Goal: Transaction & Acquisition: Purchase product/service

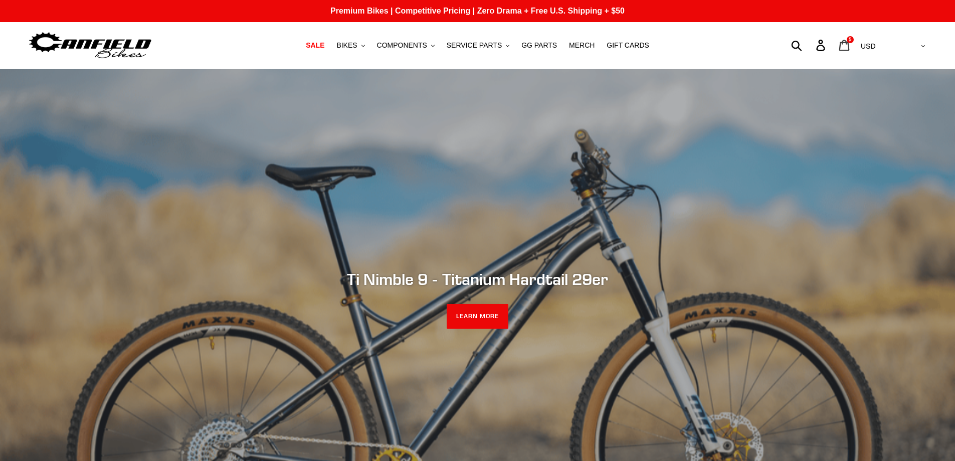
click at [849, 44] on icon at bounding box center [843, 46] width 11 height 12
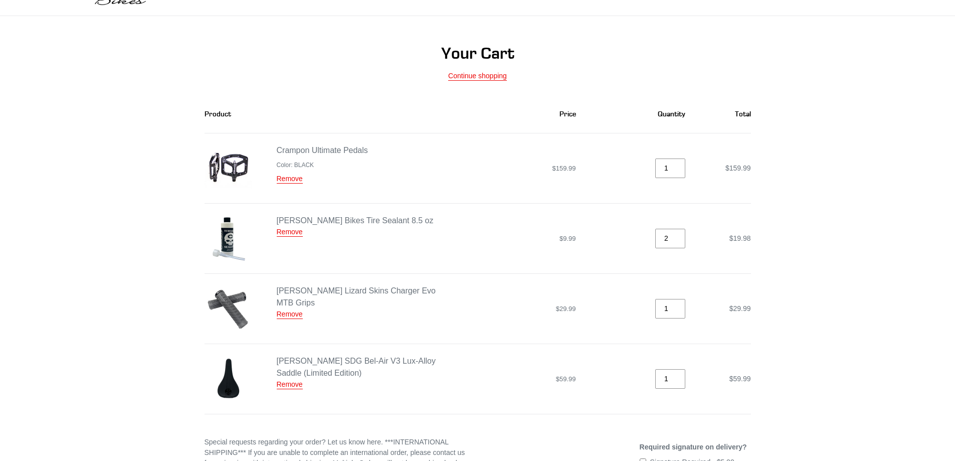
scroll to position [100, 0]
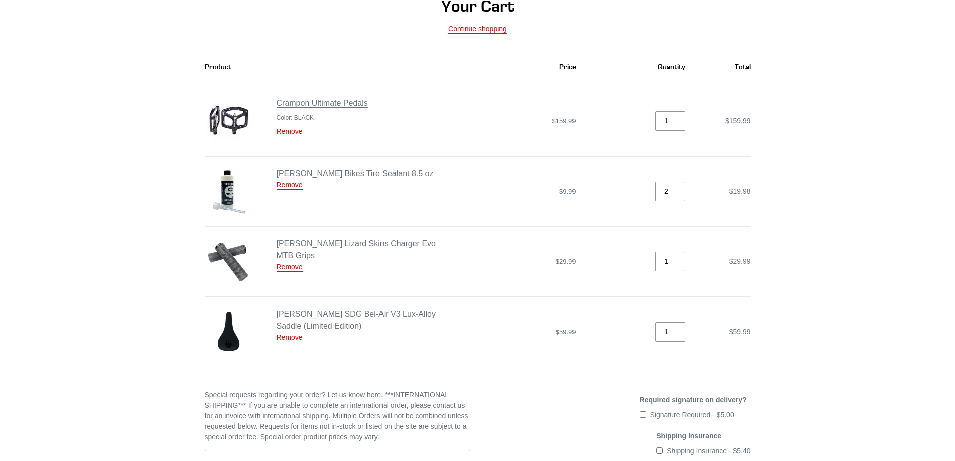
click at [336, 105] on link "Crampon Ultimate Pedals" at bounding box center [322, 103] width 91 height 9
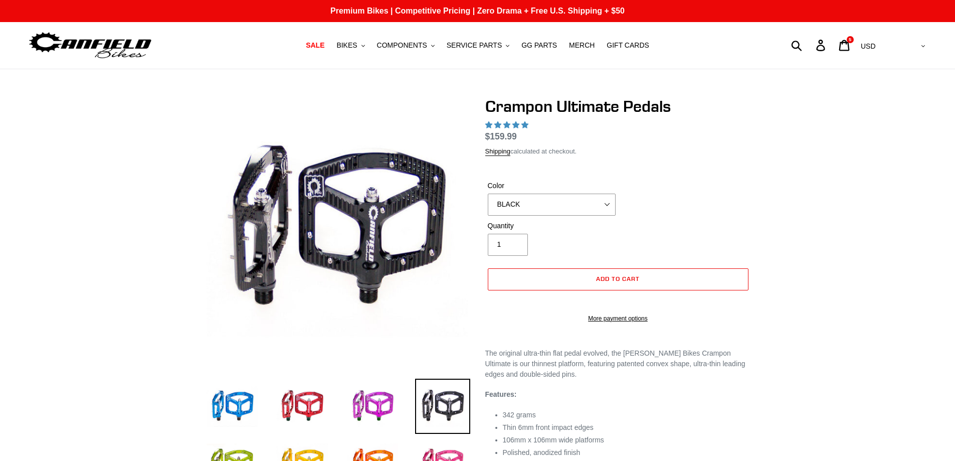
scroll to position [50, 0]
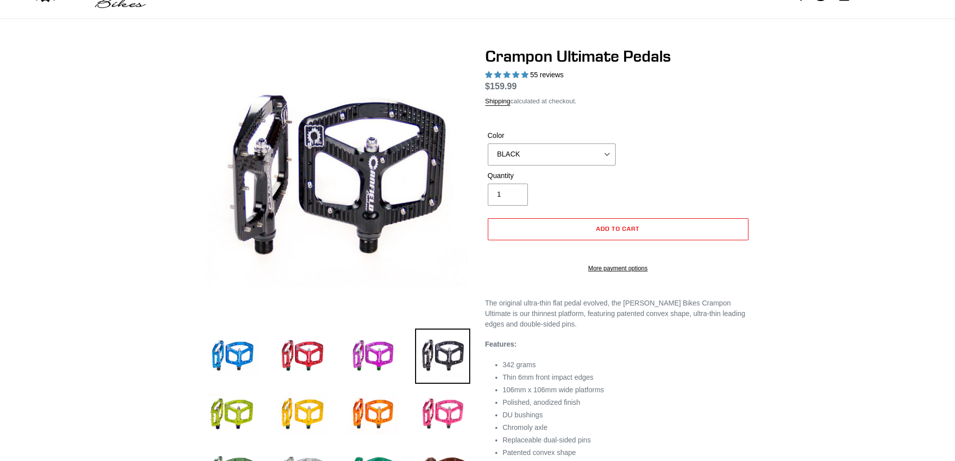
select select "highest-rating"
click at [609, 153] on select "BLUE RED PURPLE STEALTH BRONZE GREY TURQUOISE BLACK POLISHED BAJA GOLD PNW GREE…" at bounding box center [552, 154] width 128 height 22
click at [488, 155] on select "BLUE RED PURPLE STEALTH BRONZE GREY TURQUOISE BLACK POLISHED BAJA GOLD PNW GREE…" at bounding box center [552, 154] width 128 height 22
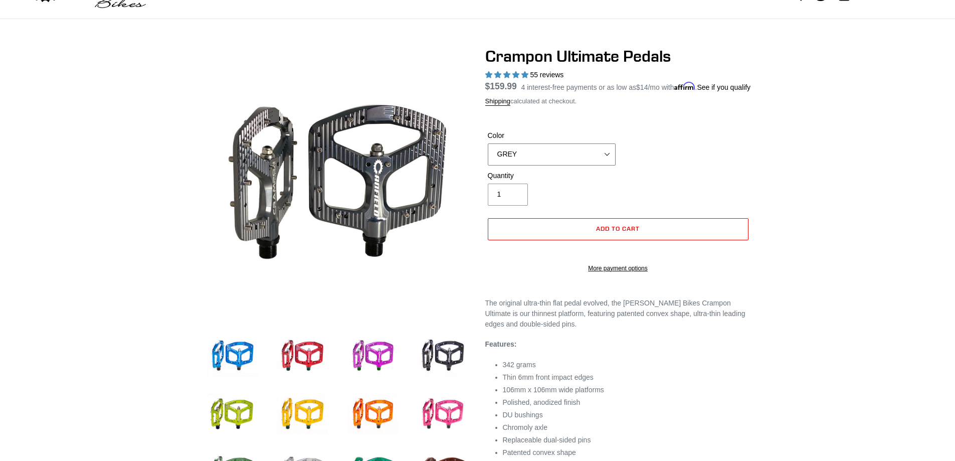
click at [610, 165] on select "BLUE RED PURPLE STEALTH BRONZE GREY TURQUOISE BLACK POLISHED BAJA GOLD PNW GREE…" at bounding box center [552, 154] width 128 height 22
click at [488, 155] on select "BLUE RED PURPLE STEALTH BRONZE GREY TURQUOISE BLACK POLISHED BAJA GOLD PNW GREE…" at bounding box center [552, 154] width 128 height 22
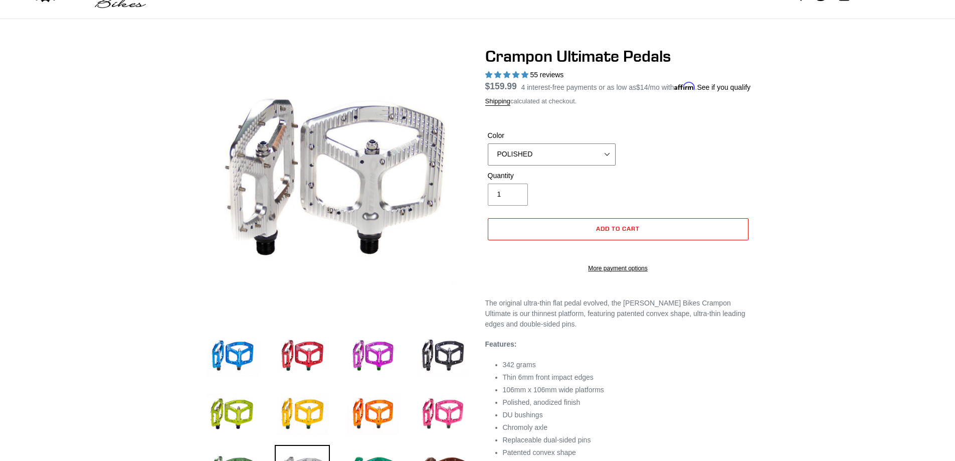
click at [605, 164] on select "BLUE RED PURPLE STEALTH BRONZE GREY TURQUOISE BLACK POLISHED BAJA GOLD PNW GREE…" at bounding box center [552, 154] width 128 height 22
click at [488, 155] on select "BLUE RED PURPLE STEALTH BRONZE GREY TURQUOISE BLACK POLISHED BAJA GOLD PNW GREE…" at bounding box center [552, 154] width 128 height 22
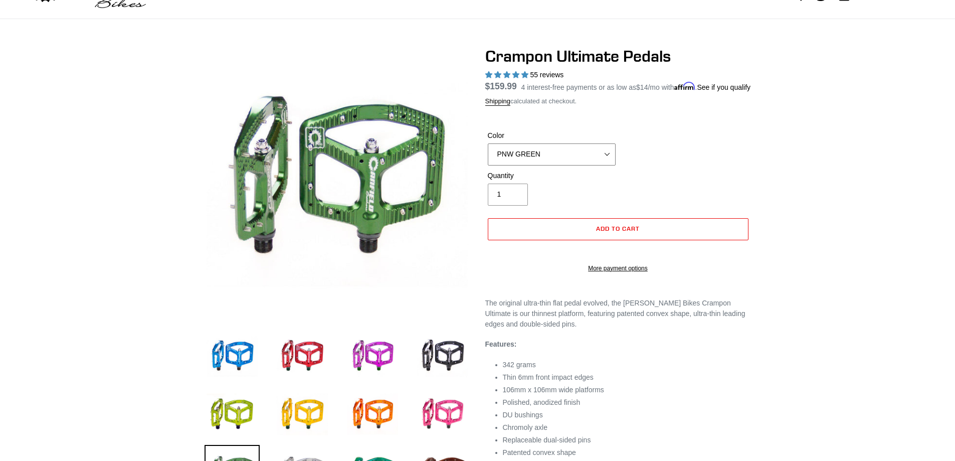
click at [605, 165] on select "BLUE RED PURPLE STEALTH BRONZE GREY TURQUOISE BLACK POLISHED BAJA GOLD PNW GREE…" at bounding box center [552, 154] width 128 height 22
select select "GREY"
click at [488, 155] on select "BLUE RED PURPLE STEALTH BRONZE GREY TURQUOISE BLACK POLISHED BAJA GOLD PNW GREE…" at bounding box center [552, 154] width 128 height 22
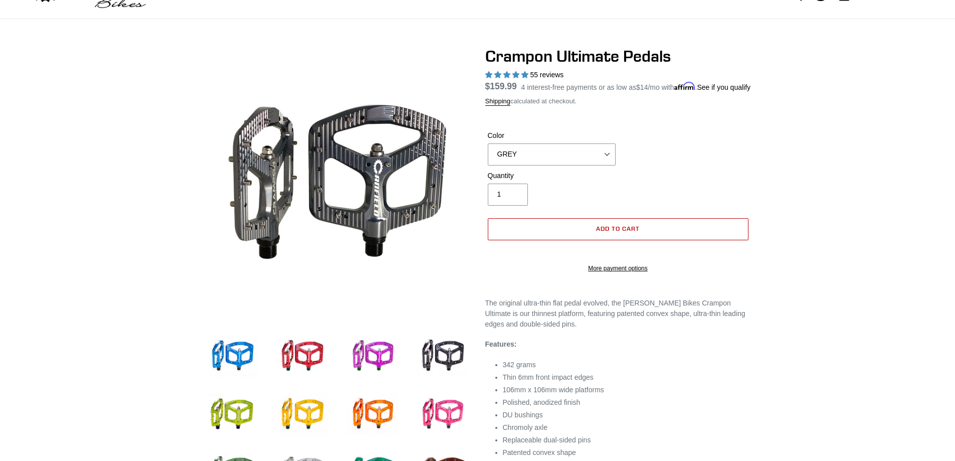
click at [626, 232] on span "Add to cart" at bounding box center [618, 229] width 44 height 8
select select "32973230866507"
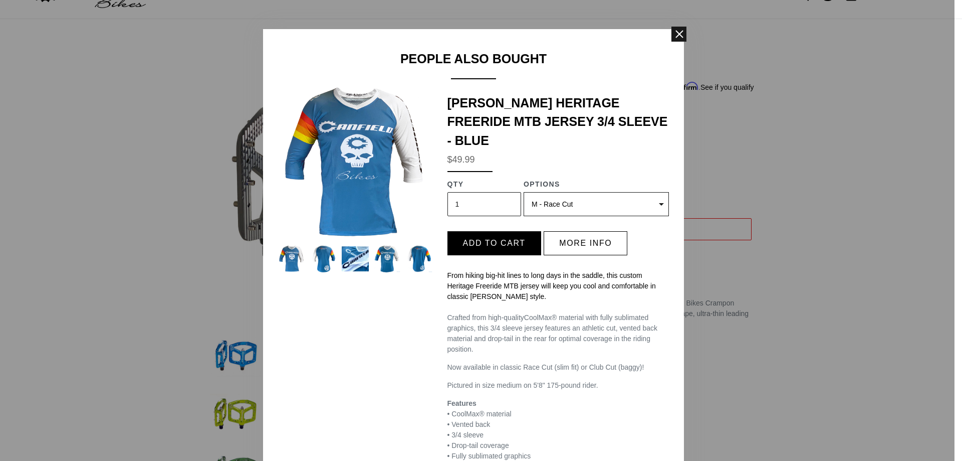
click at [672, 36] on span at bounding box center [679, 34] width 15 height 15
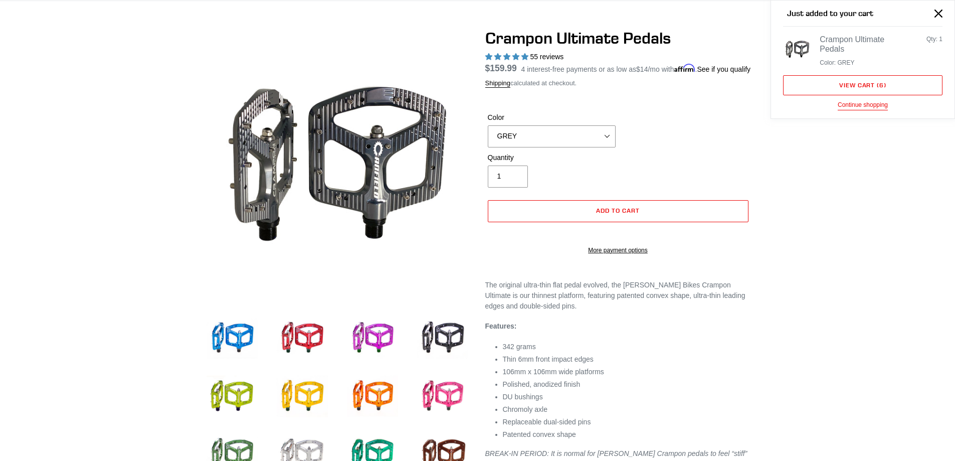
scroll to position [150, 0]
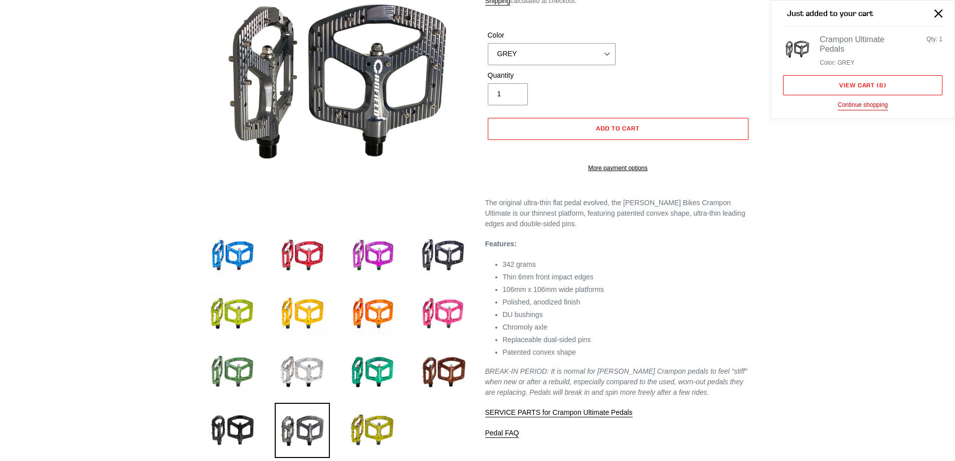
click at [858, 103] on button "Continue shopping" at bounding box center [862, 105] width 50 height 10
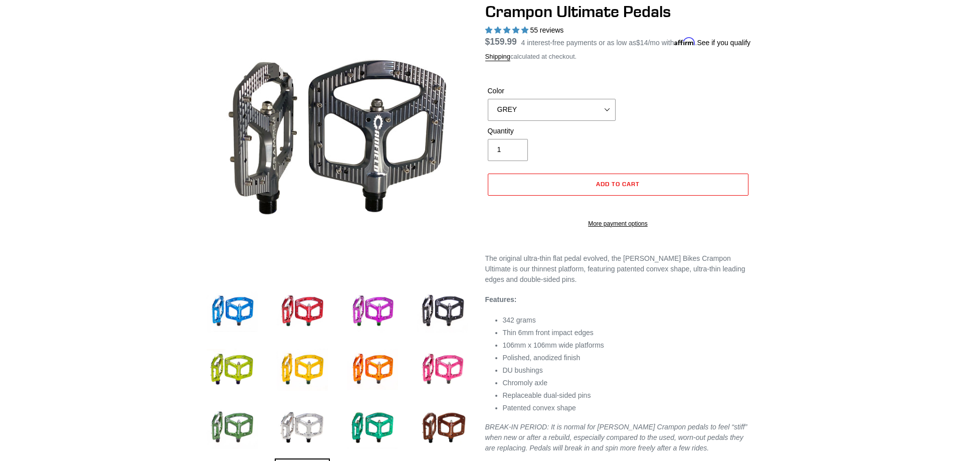
scroll to position [0, 0]
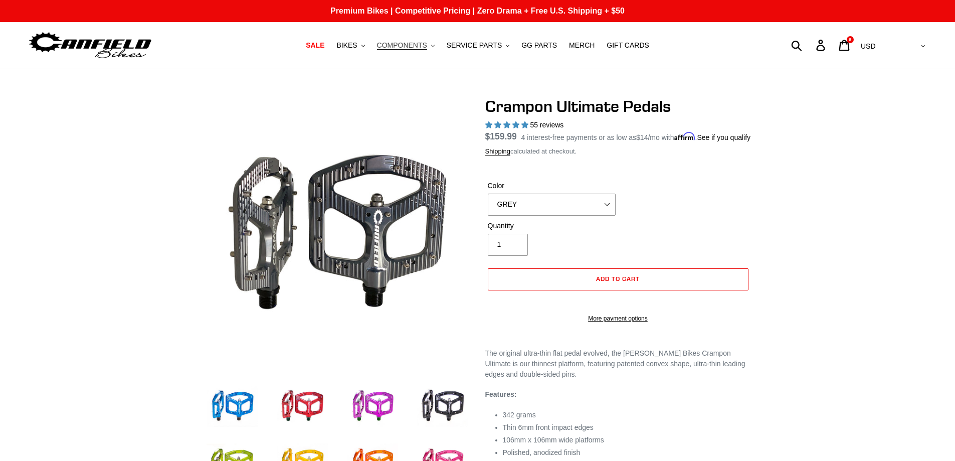
click at [425, 46] on span "COMPONENTS" at bounding box center [402, 45] width 50 height 9
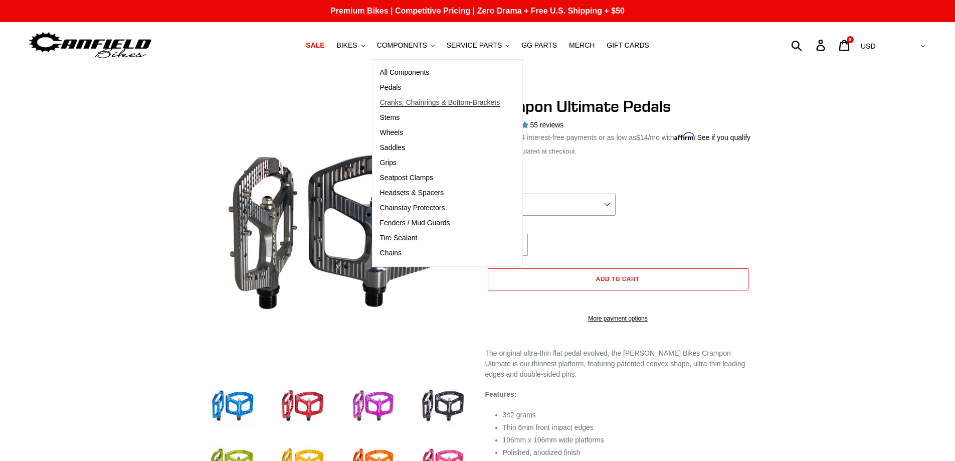
click at [412, 101] on span "Cranks, Chainrings & Bottom-Brackets" at bounding box center [440, 102] width 120 height 9
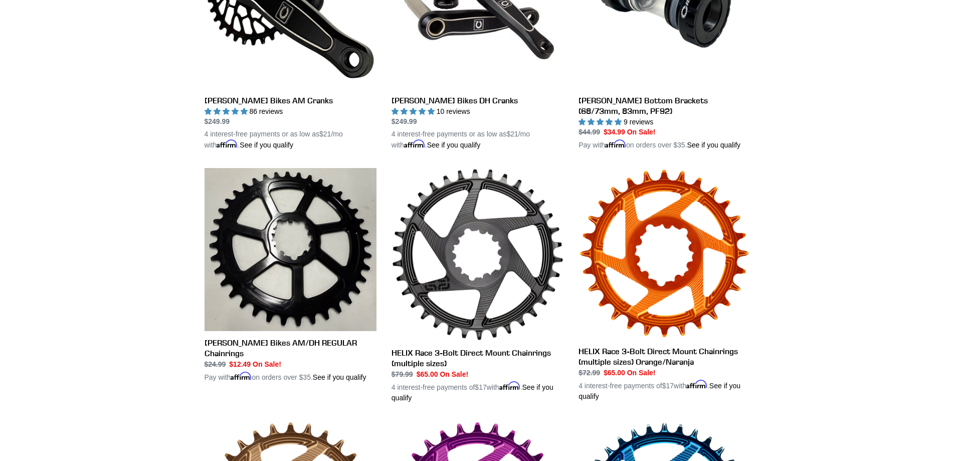
scroll to position [401, 0]
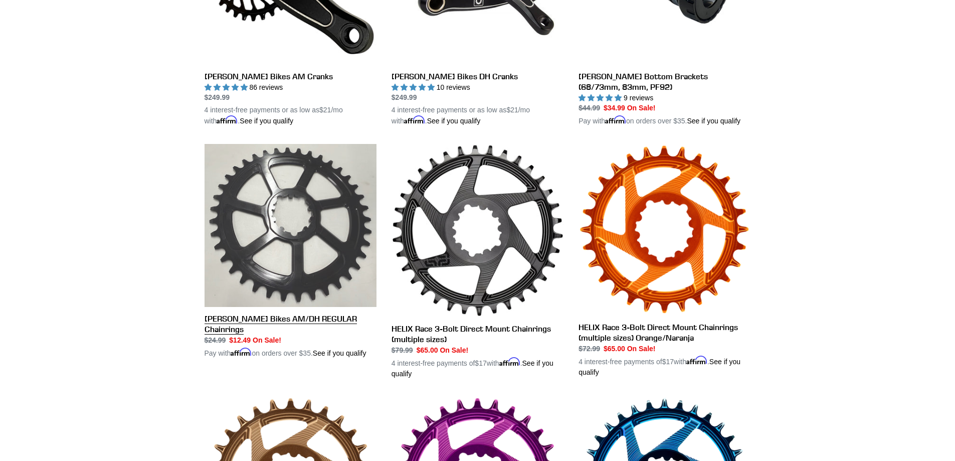
click at [324, 319] on link "Canfield Bikes AM/DH REGULAR Chainrings" at bounding box center [290, 251] width 172 height 215
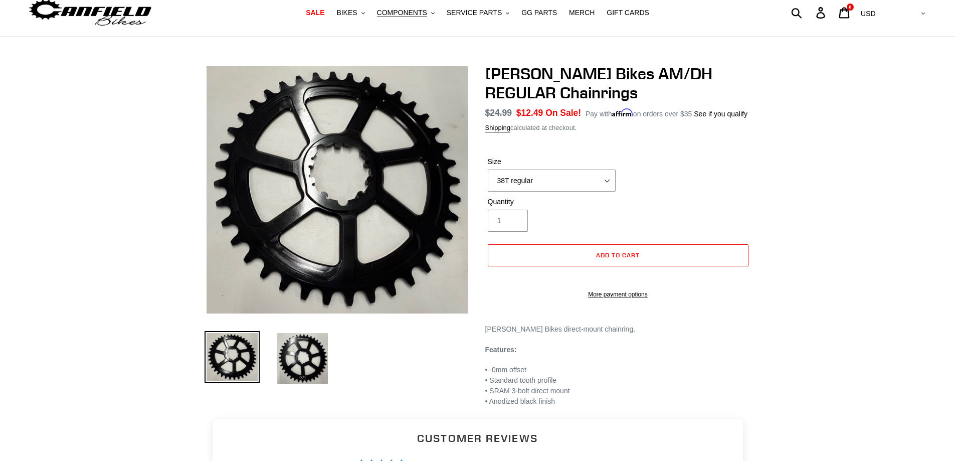
scroll to position [50, 0]
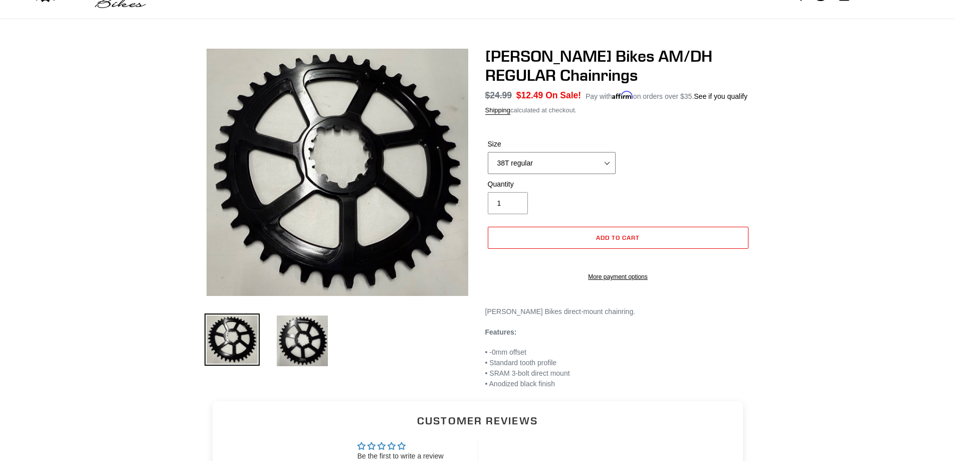
click at [606, 164] on select "38T regular" at bounding box center [552, 163] width 128 height 22
click at [317, 334] on img at bounding box center [302, 340] width 55 height 55
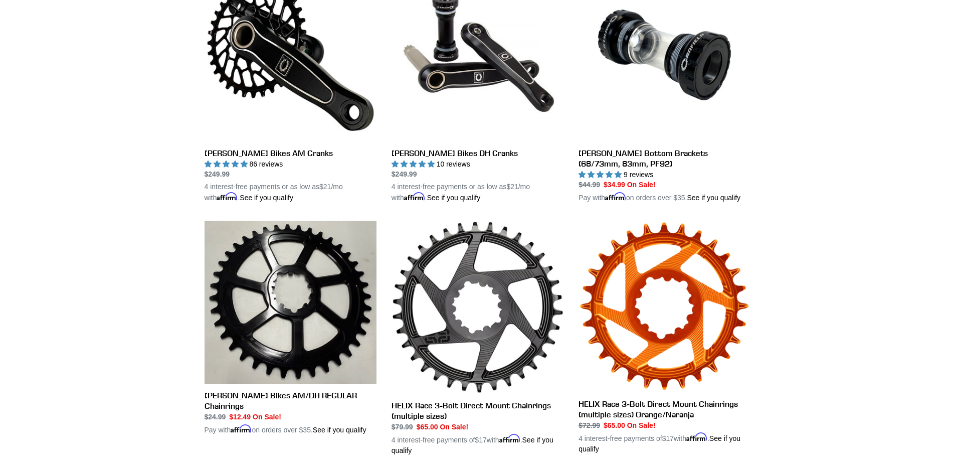
scroll to position [351, 0]
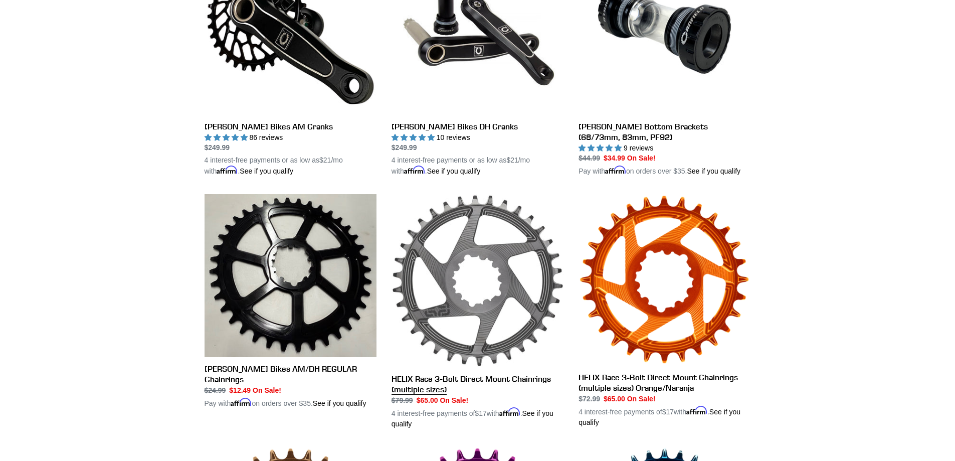
click at [492, 379] on link "HELIX Race 3-Bolt Direct Mount Chainrings (multiple sizes)" at bounding box center [477, 311] width 172 height 235
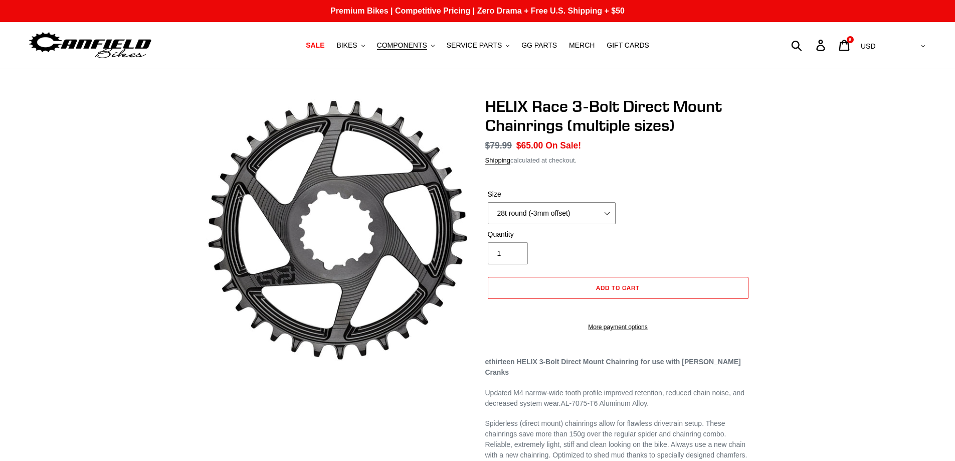
click at [606, 216] on select "28t round (-3mm offset) 30t round (-3mm offset) 32t round (-3mm offset) 34t rou…" at bounding box center [552, 213] width 128 height 22
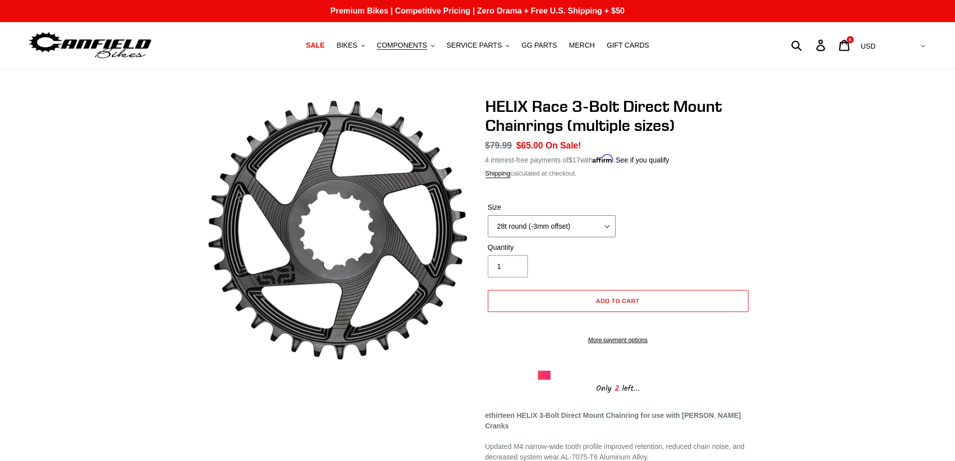
select select "30t round (-3mm offset)"
click at [488, 215] on select "28t round (-3mm offset) 30t round (-3mm offset) 32t round (-3mm offset) 34t rou…" at bounding box center [552, 226] width 128 height 22
click at [608, 227] on select "28t round (-3mm offset) 30t round (-3mm offset) 32t round (-3mm offset) 34t rou…" at bounding box center [552, 226] width 128 height 22
click at [488, 215] on select "28t round (-3mm offset) 30t round (-3mm offset) 32t round (-3mm offset) 34t rou…" at bounding box center [552, 226] width 128 height 22
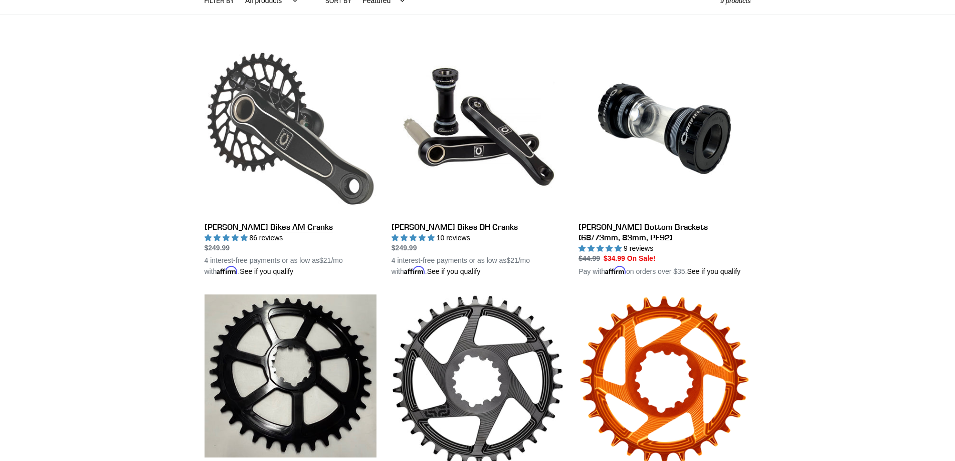
click at [258, 229] on link "[PERSON_NAME] Bikes AM Cranks" at bounding box center [290, 160] width 172 height 235
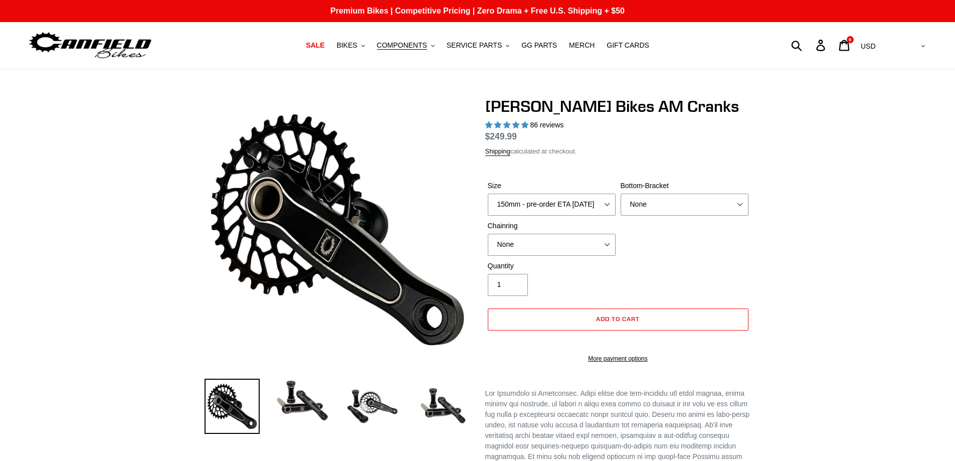
select select "highest-rating"
select select "165mm - pre-order ETA 9/30/25"
click at [488, 193] on select "150mm - pre-order ETA 9/30/25 155mm - pre-order ETA 9/30/25 160mm - pre-order E…" at bounding box center [552, 204] width 128 height 22
click at [738, 216] on select "None BSA Threaded 68/73mm Press Fit PF92" at bounding box center [684, 204] width 128 height 22
select select "BSA Threaded 68/73mm"
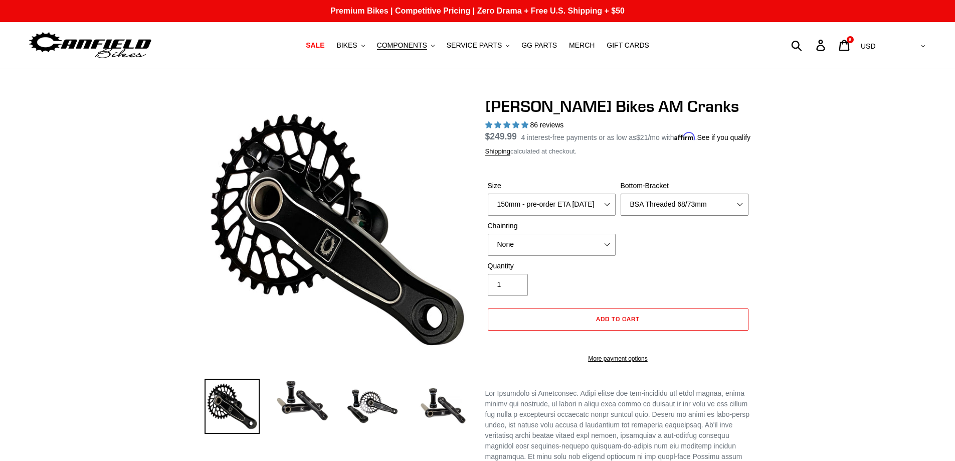
click at [620, 205] on select "None BSA Threaded 68/73mm Press Fit PF92" at bounding box center [684, 204] width 128 height 22
click at [545, 256] on select "None 30t Round (Boost 148) 30t Oval (Boost 148) 32t Round (Boost 148) 32t Oval …" at bounding box center [552, 245] width 128 height 22
select select "30t Round (Boost 148)"
click at [488, 245] on select "None 30t Round (Boost 148) 30t Oval (Boost 148) 32t Round (Boost 148) 32t Oval …" at bounding box center [552, 245] width 128 height 22
click at [357, 46] on span "BIKES" at bounding box center [346, 45] width 21 height 9
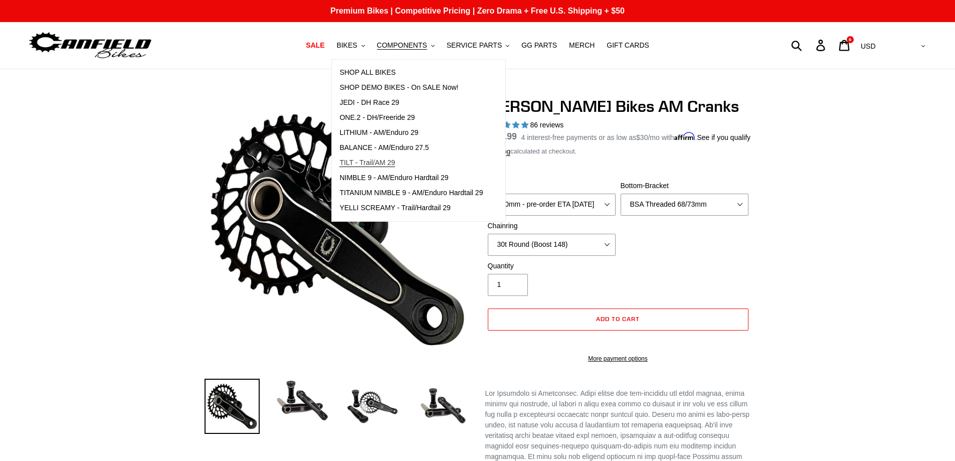
click at [364, 162] on span "TILT - Trail/AM 29" at bounding box center [367, 162] width 56 height 9
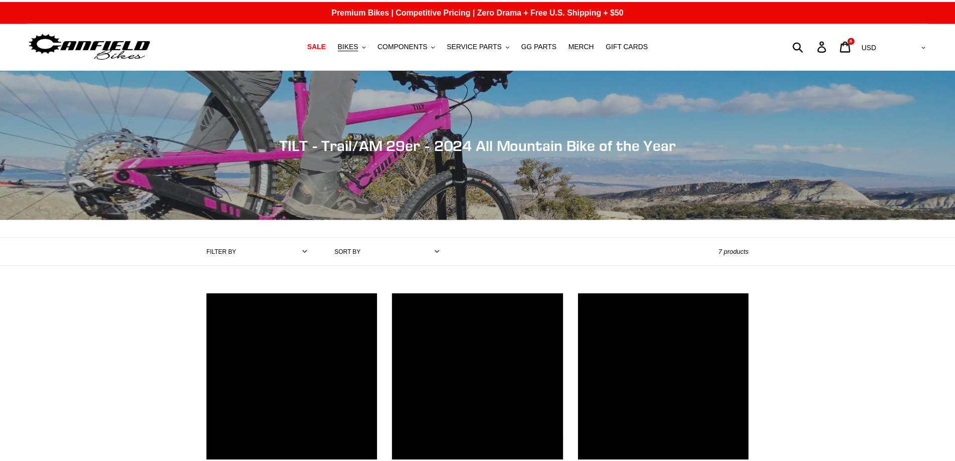
scroll to position [100, 0]
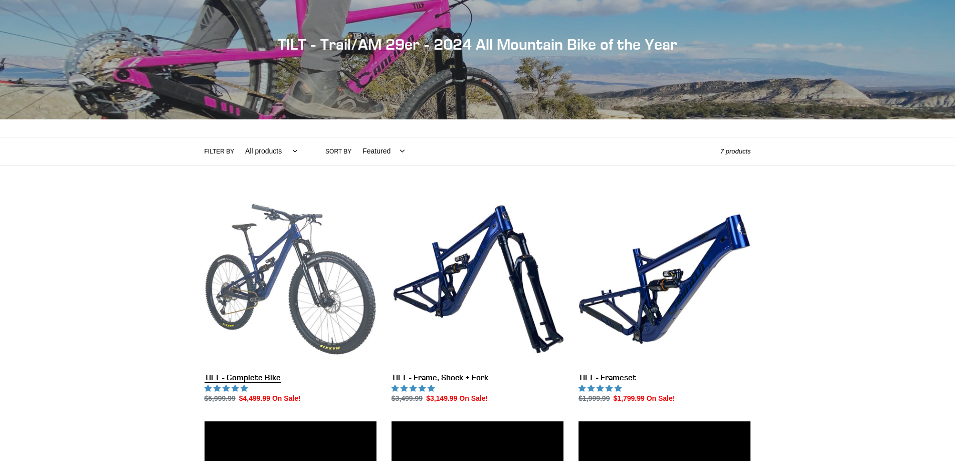
click at [249, 379] on link "TILT - Complete Bike" at bounding box center [290, 298] width 172 height 211
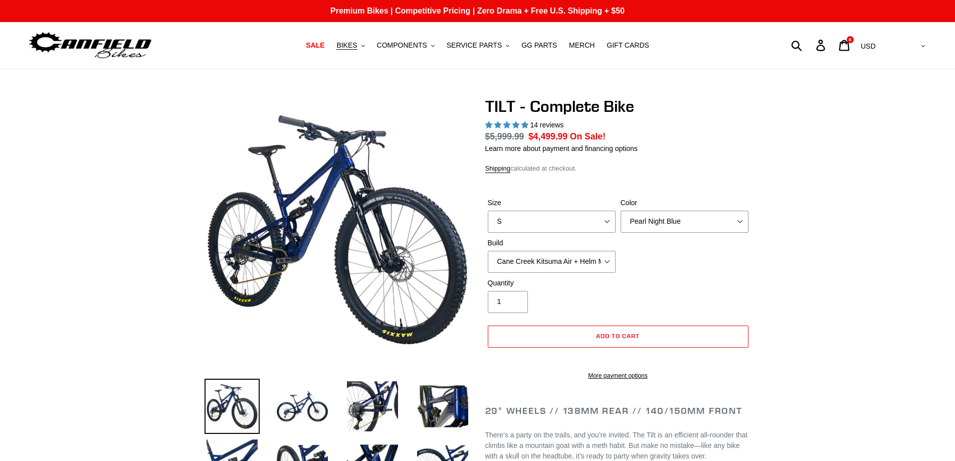
select select "highest-rating"
select select "Cane Creek Kitsuma Air + Helm MKII 140 + Shimano XT"
click at [488, 251] on select "Cane Creek Kitsuma Air + Helm MKII 140 + SRAM GX Cane Creek Kitsuma Air + Helm …" at bounding box center [552, 262] width 128 height 22
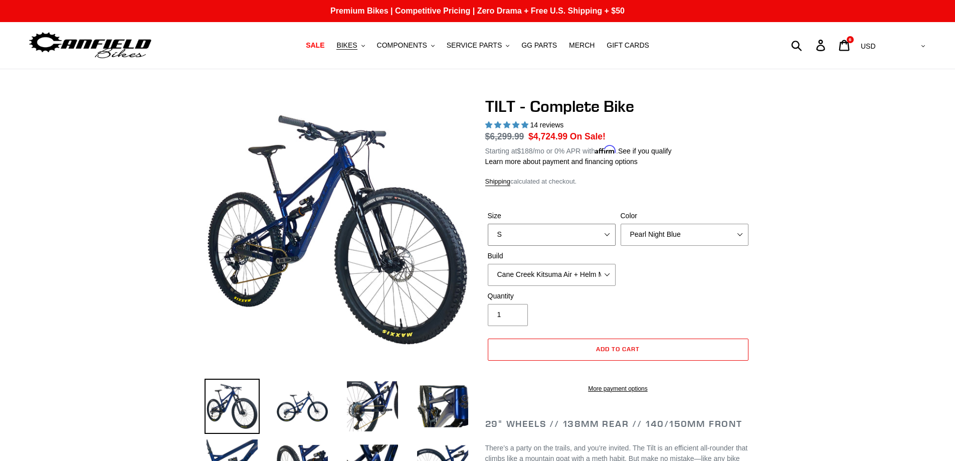
click at [605, 224] on select "S M L" at bounding box center [552, 235] width 128 height 22
select select "L"
click at [488, 224] on select "S M L" at bounding box center [552, 235] width 128 height 22
click at [743, 234] on select "Pearl Night Blue Stealth Silver Raw" at bounding box center [684, 235] width 128 height 22
click at [620, 224] on select "Pearl Night Blue Stealth Silver Raw" at bounding box center [684, 235] width 128 height 22
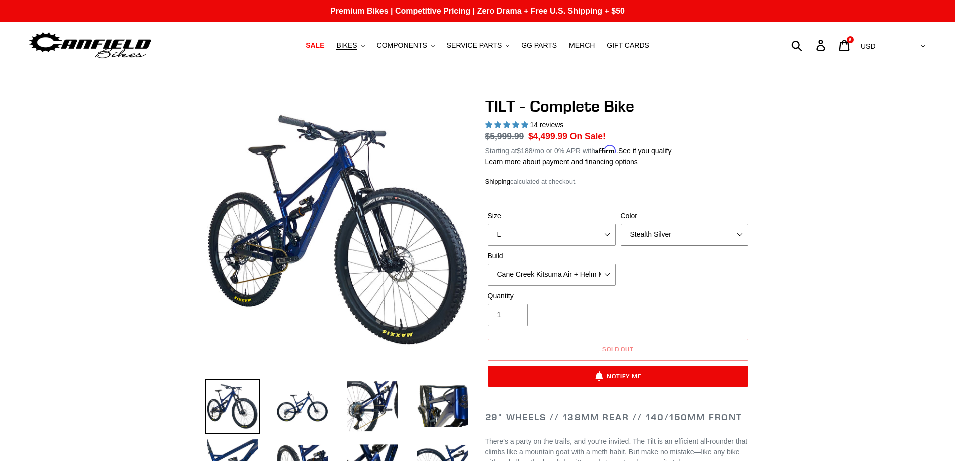
click at [739, 232] on select "Pearl Night Blue Stealth Silver Raw" at bounding box center [684, 235] width 128 height 22
select select "Pearl Night Blue"
click at [620, 224] on select "Pearl Night Blue Stealth Silver Raw" at bounding box center [684, 235] width 128 height 22
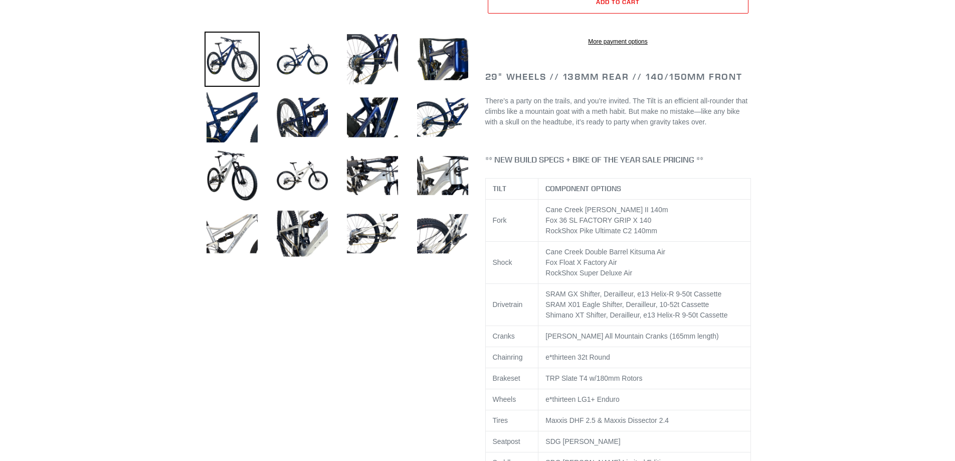
scroll to position [351, 0]
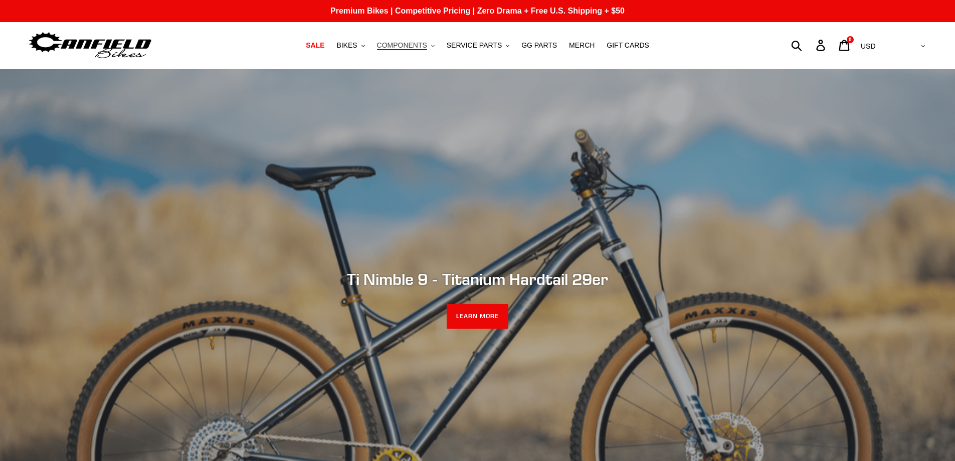
click at [395, 46] on span "COMPONENTS" at bounding box center [402, 45] width 50 height 9
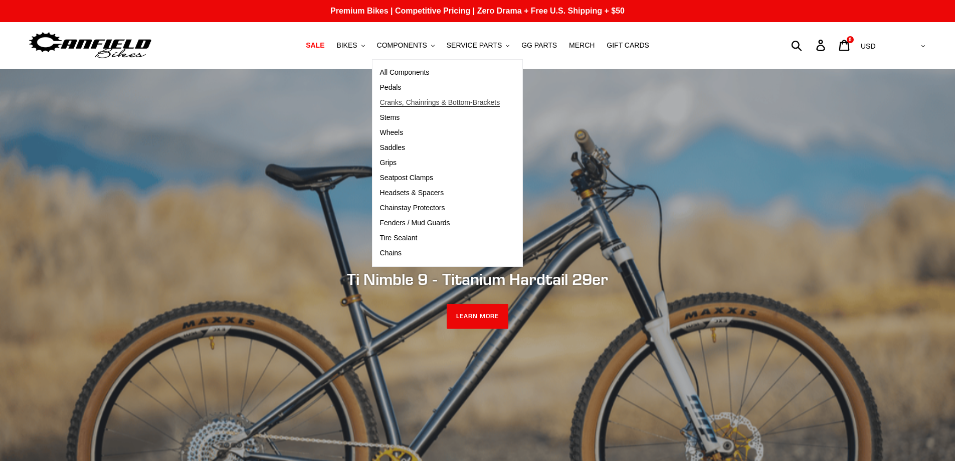
click at [409, 100] on span "Cranks, Chainrings & Bottom-Brackets" at bounding box center [440, 102] width 120 height 9
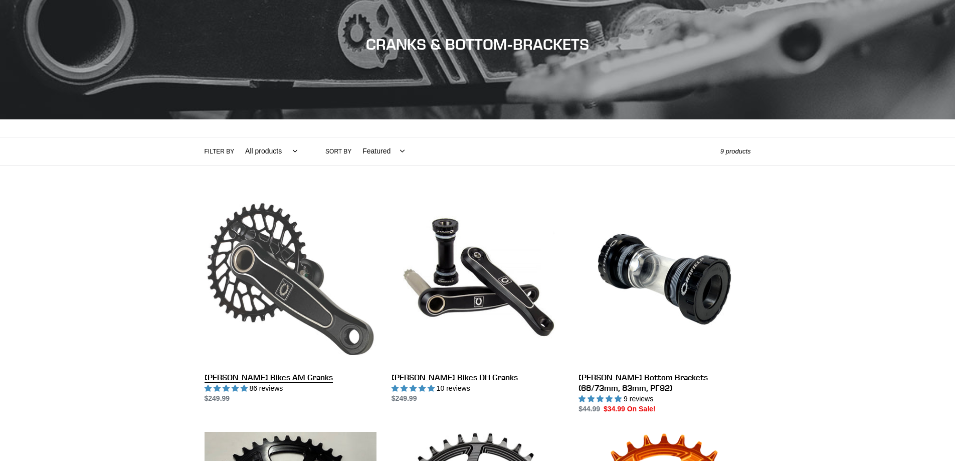
scroll to position [100, 0]
click at [284, 380] on link "[PERSON_NAME] Bikes AM Cranks" at bounding box center [290, 298] width 172 height 211
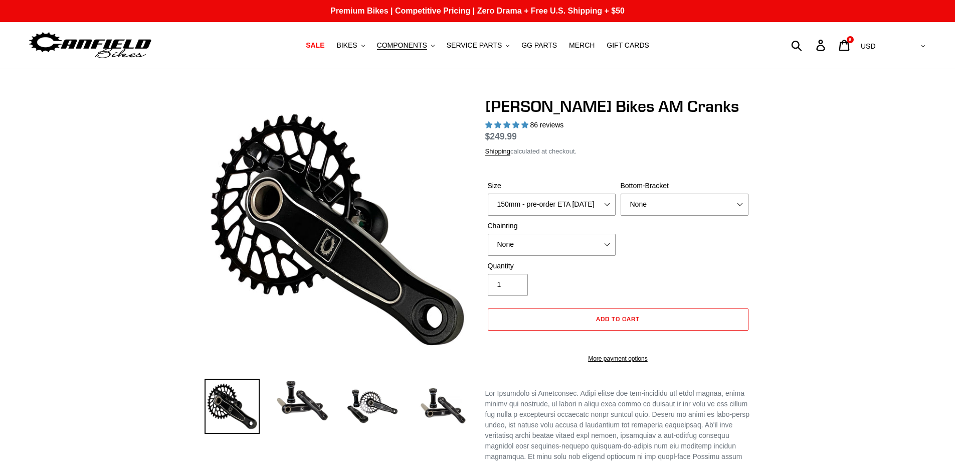
select select "highest-rating"
click at [609, 204] on select "150mm - pre-order ETA 9/30/25 155mm - pre-order ETA 9/30/25 160mm - pre-order E…" at bounding box center [552, 204] width 128 height 22
select select "165mm - pre-order ETA 9/30/25"
click at [488, 205] on select "150mm - pre-order ETA 9/30/25 155mm - pre-order ETA 9/30/25 160mm - pre-order E…" at bounding box center [552, 204] width 128 height 22
click at [604, 256] on select "None 30t Round (Boost 148) 30t Oval (Boost 148) 32t Round (Boost 148) 32t Oval …" at bounding box center [552, 245] width 128 height 22
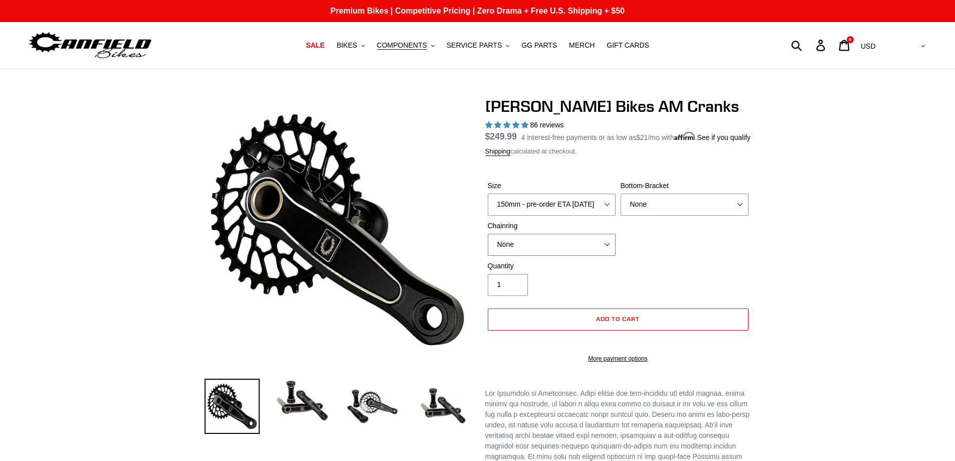
select select "32t Round (Boost 148)"
click at [488, 245] on select "None 30t Round (Boost 148) 30t Oval (Boost 148) 32t Round (Boost 148) 32t Oval …" at bounding box center [552, 245] width 128 height 22
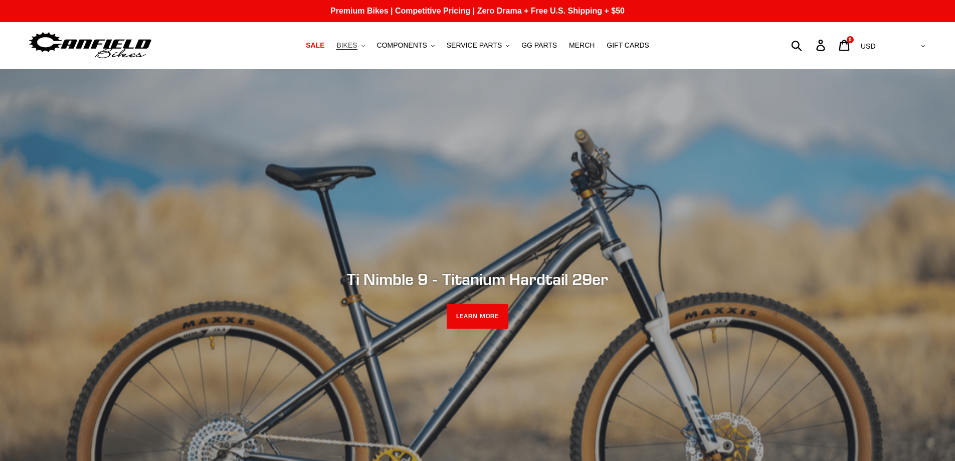
click at [357, 46] on span "BIKES" at bounding box center [346, 45] width 21 height 9
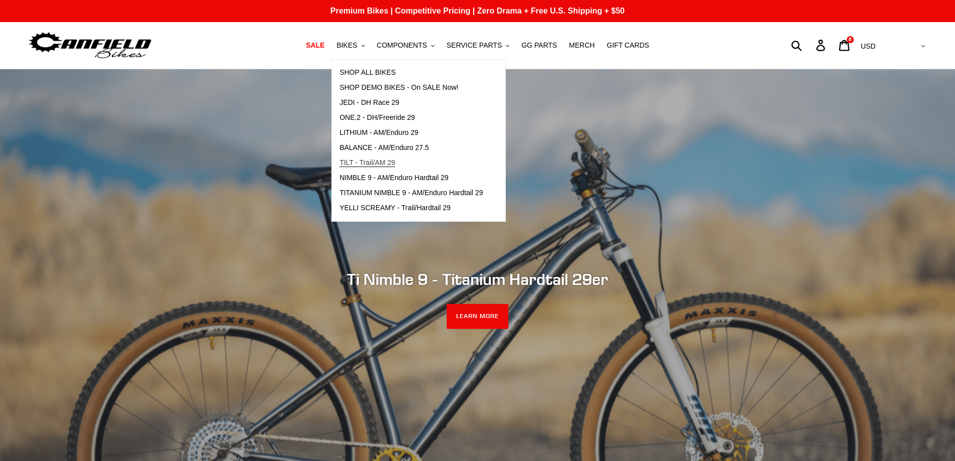
click at [369, 164] on span "TILT - Trail/AM 29" at bounding box center [367, 162] width 56 height 9
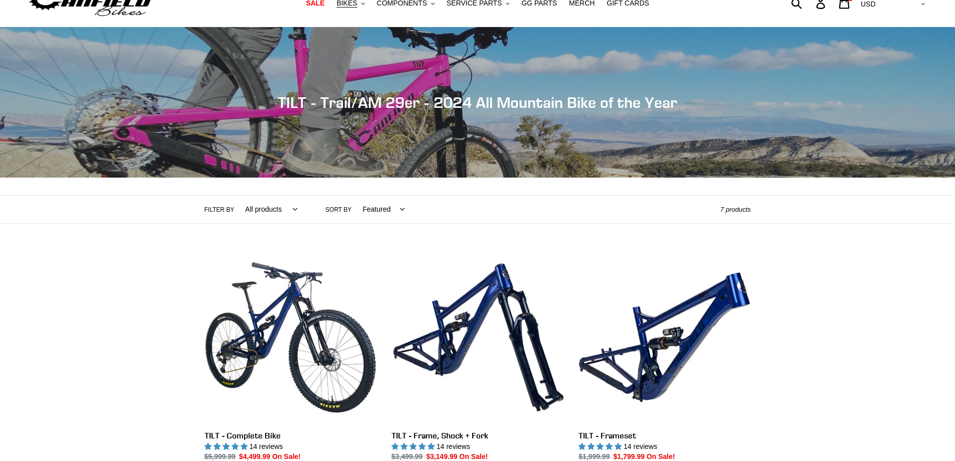
scroll to position [150, 0]
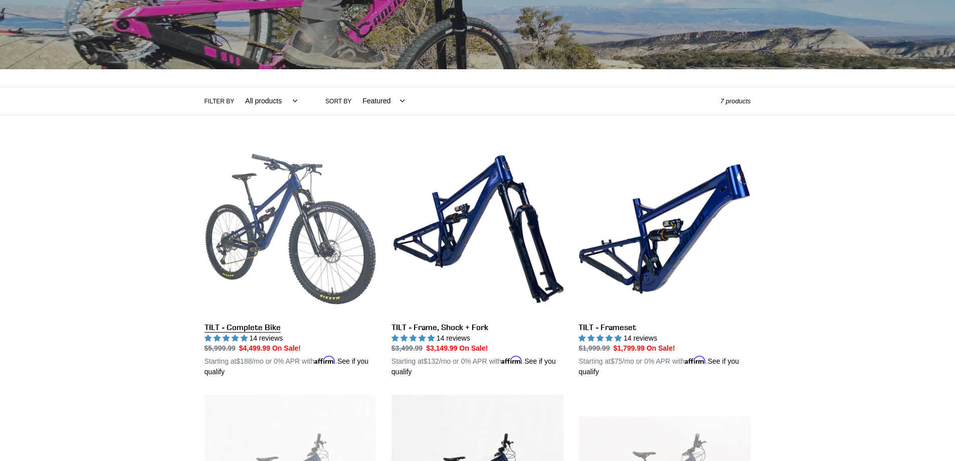
click at [273, 326] on link "TILT - Complete Bike" at bounding box center [290, 260] width 172 height 235
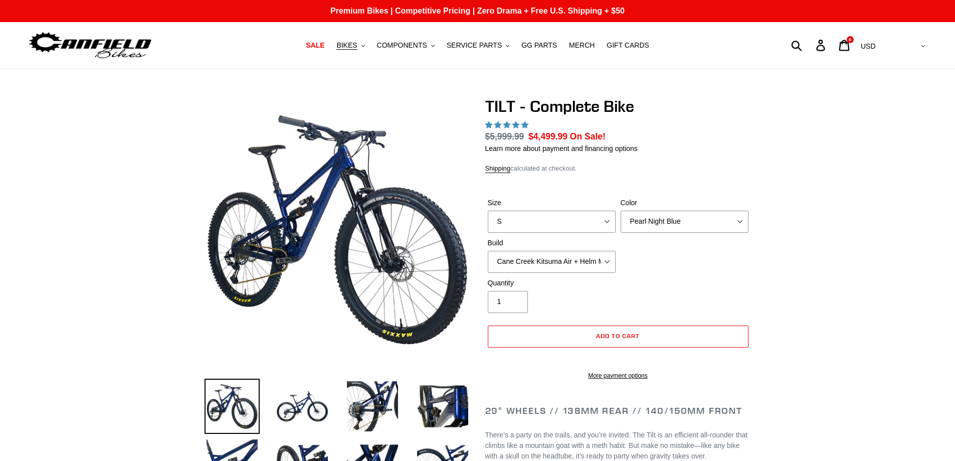
select select "Cane Creek Kitsuma Air + Helm MKII 140 + Shimano XT"
click at [488, 251] on select "Cane Creek Kitsuma Air + Helm MKII 140 + SRAM GX Cane Creek Kitsuma Air + Helm …" at bounding box center [552, 262] width 128 height 22
select select "highest-rating"
click at [609, 219] on select "S M L" at bounding box center [552, 221] width 128 height 22
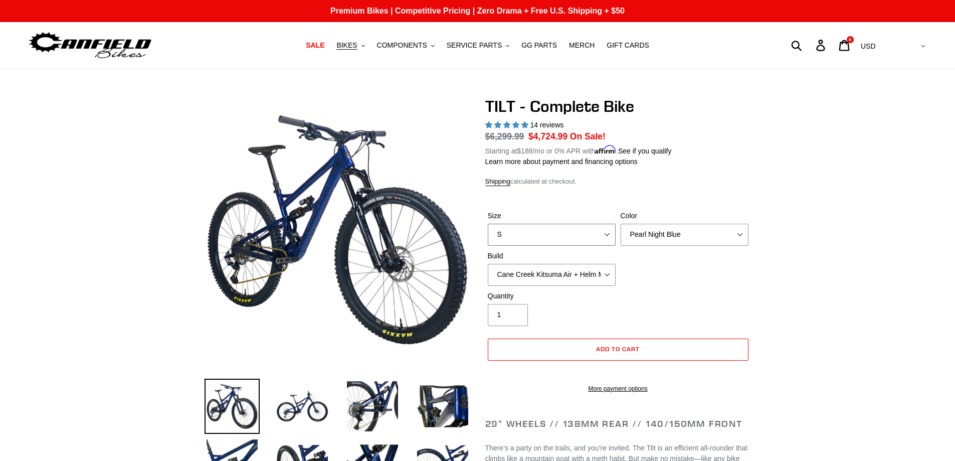
select select "L"
click at [488, 224] on select "S M L" at bounding box center [552, 235] width 128 height 22
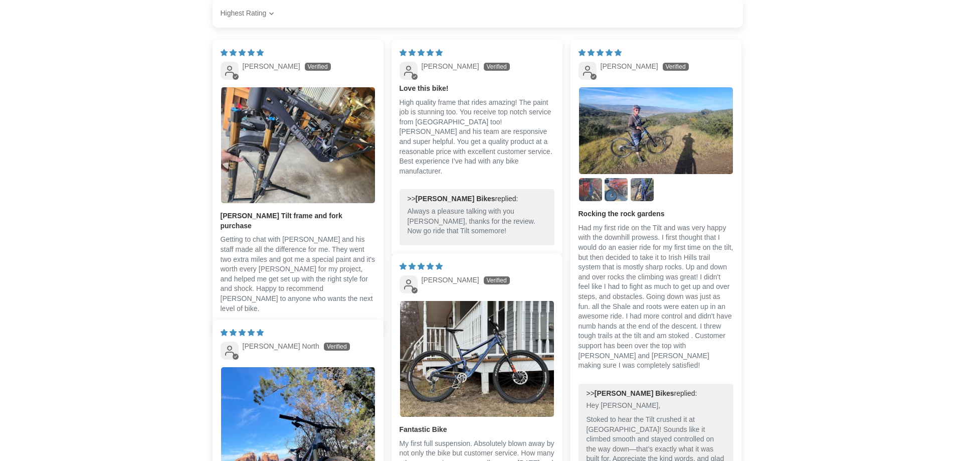
scroll to position [2205, 0]
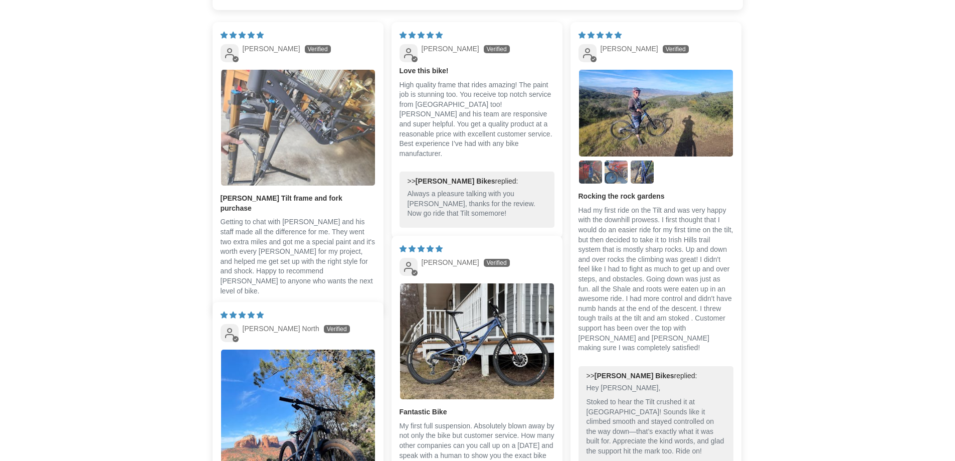
click at [299, 179] on img "Link to user picture 1" at bounding box center [298, 128] width 154 height 116
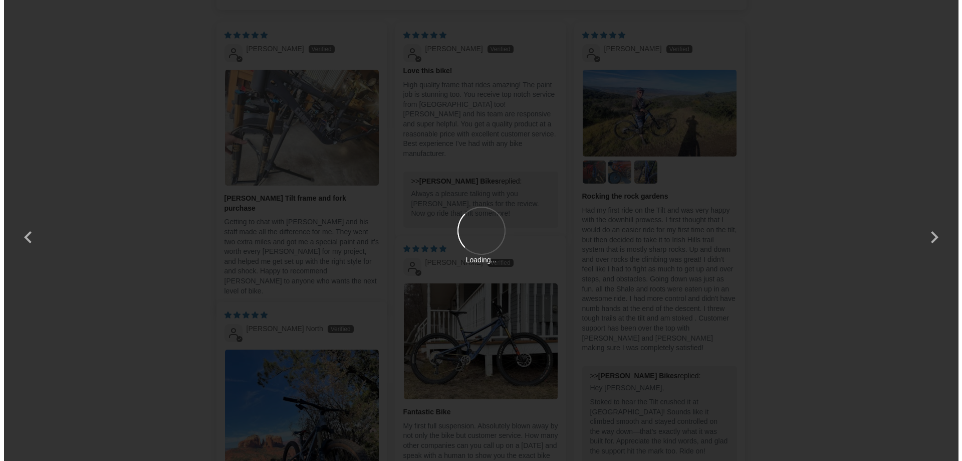
scroll to position [0, 0]
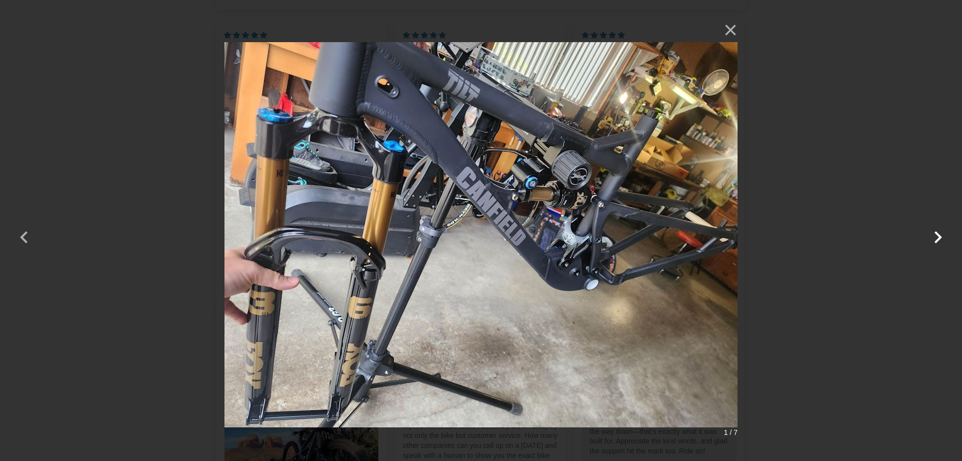
click at [937, 240] on button "button" at bounding box center [938, 231] width 24 height 24
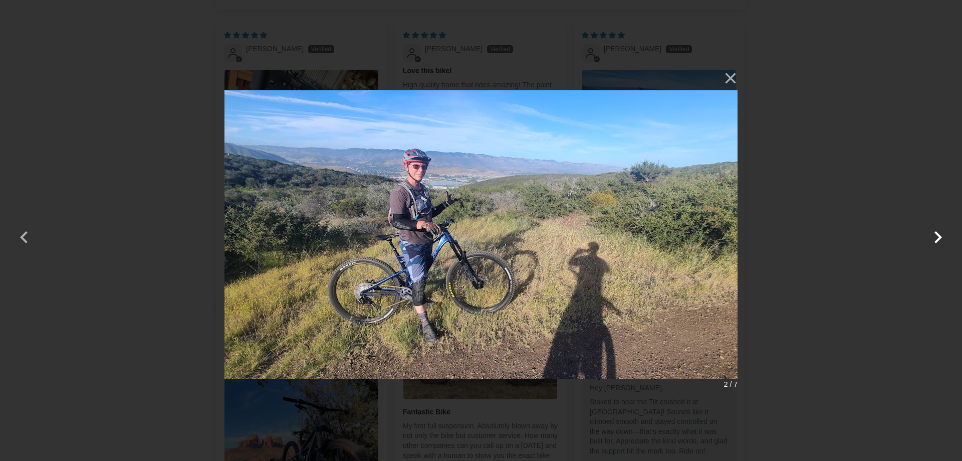
click at [937, 240] on button "button" at bounding box center [938, 231] width 24 height 24
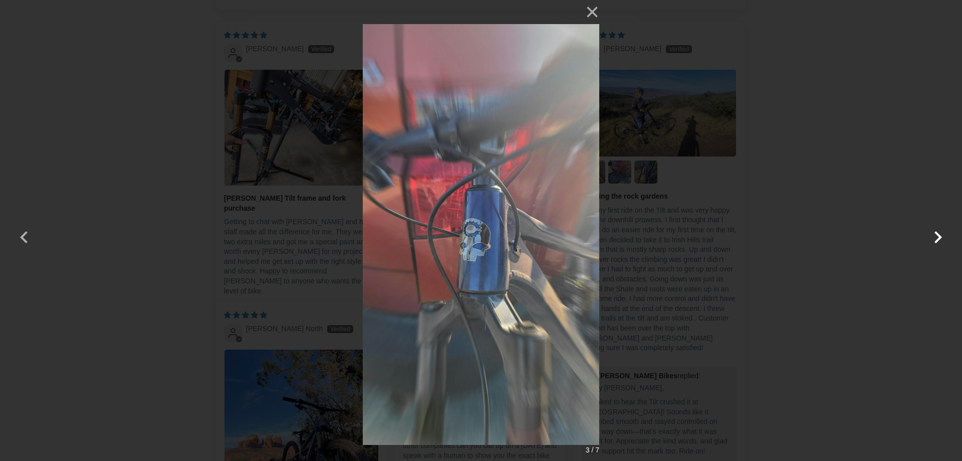
click at [937, 240] on button "button" at bounding box center [938, 231] width 24 height 24
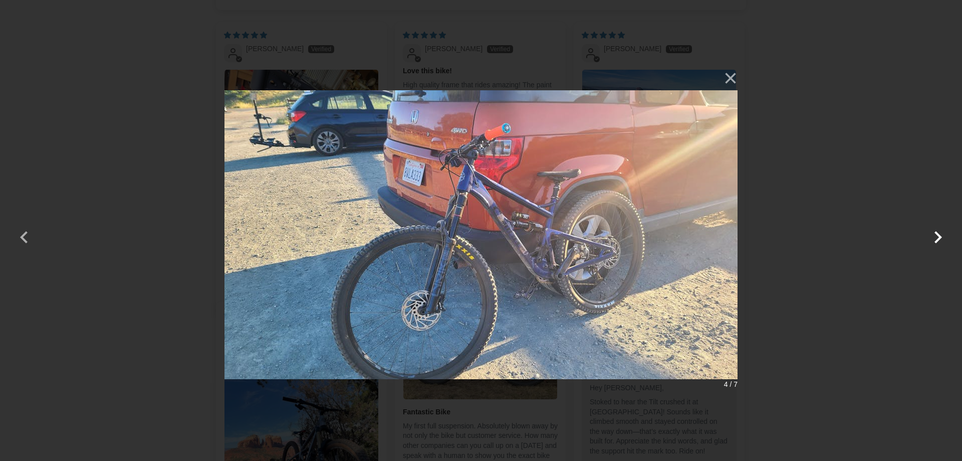
click at [937, 240] on button "button" at bounding box center [938, 231] width 24 height 24
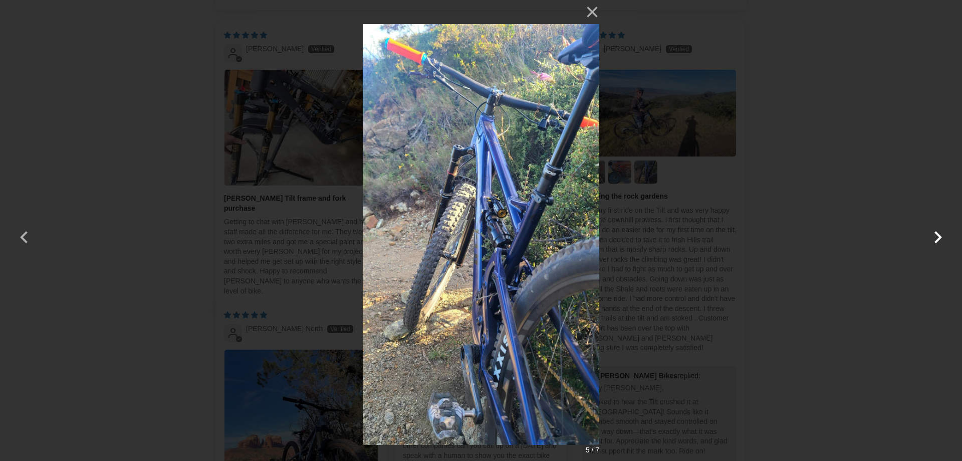
click at [937, 240] on button "button" at bounding box center [938, 231] width 24 height 24
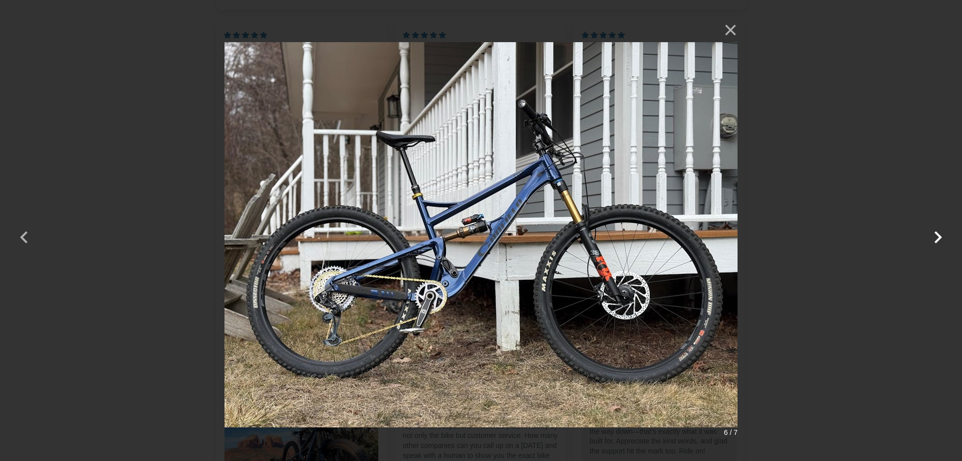
click at [939, 234] on button "button" at bounding box center [938, 231] width 24 height 24
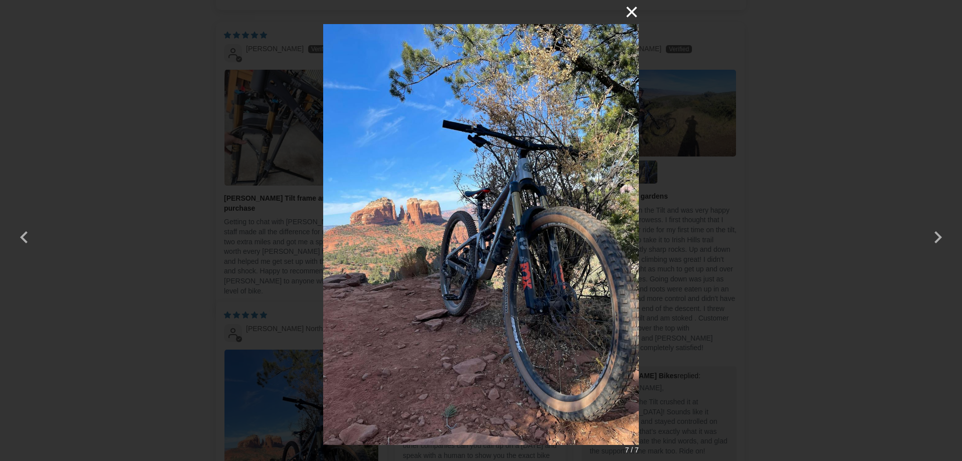
click at [628, 14] on button "×" at bounding box center [627, 12] width 24 height 24
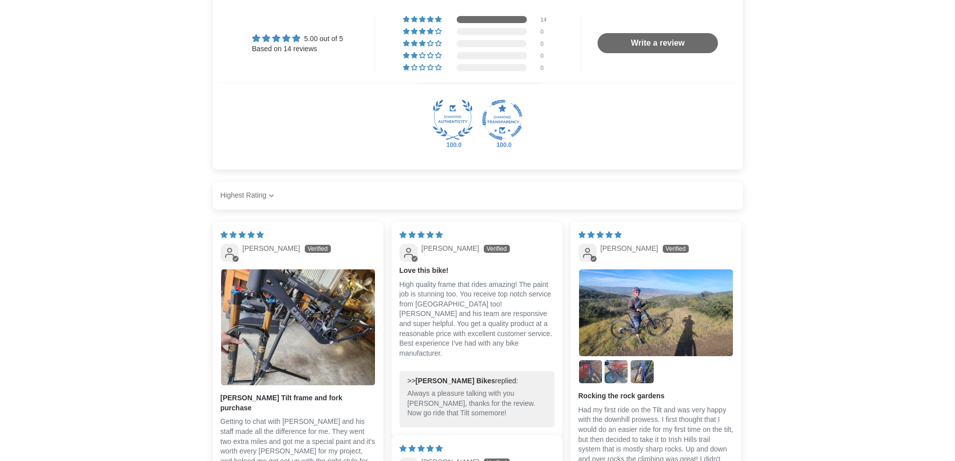
scroll to position [2005, 0]
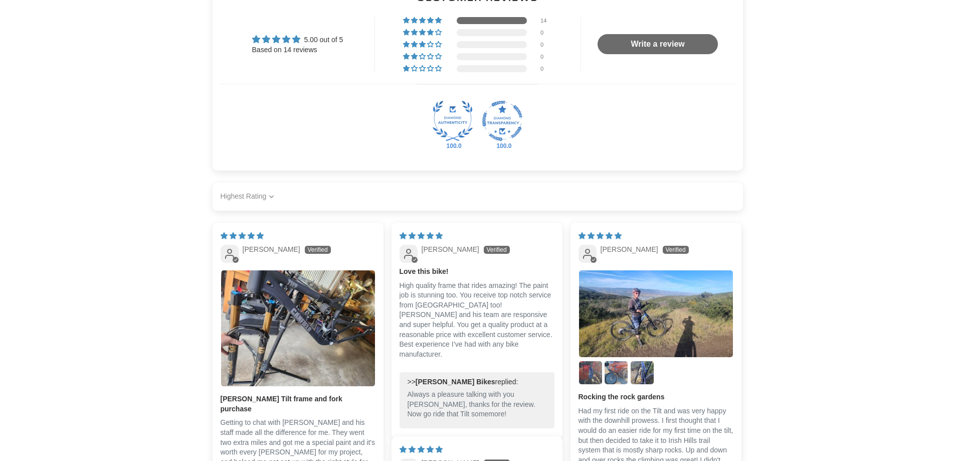
click at [265, 206] on select "Most Recent Highest Rating Lowest Rating Only Pictures Pictures First Videos Fi…" at bounding box center [249, 196] width 56 height 20
click at [221, 196] on select "Most Recent Highest Rating Lowest Rating Only Pictures Pictures First Videos Fi…" at bounding box center [249, 196] width 56 height 20
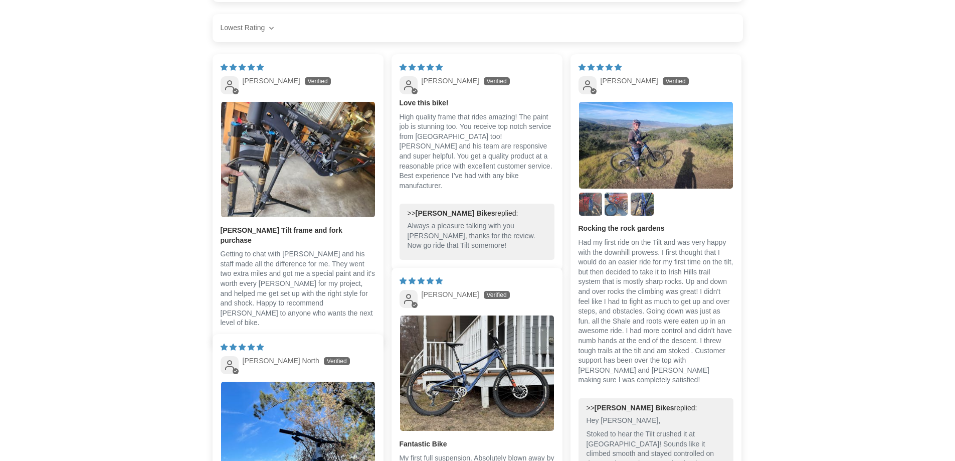
scroll to position [2086, 0]
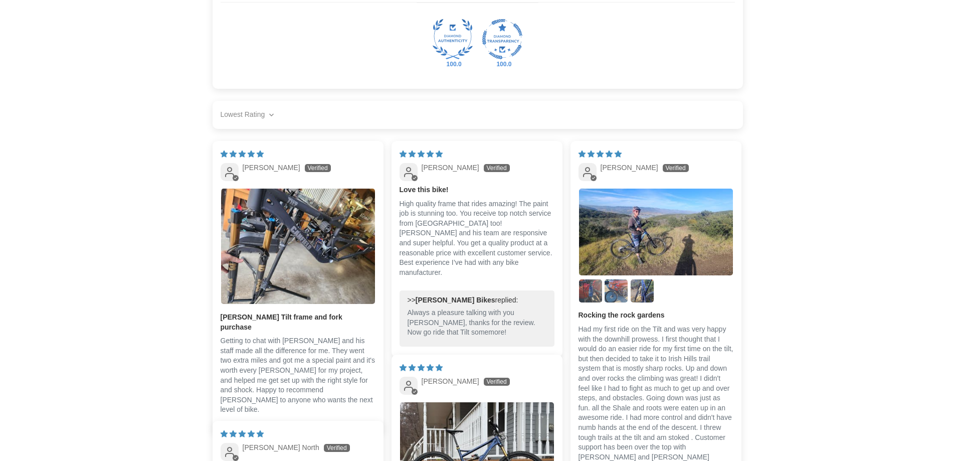
click at [271, 124] on select "Most Recent Highest Rating Lowest Rating Only Pictures Pictures First Videos Fi…" at bounding box center [249, 115] width 56 height 20
select select "most-recent"
click at [221, 114] on select "Most Recent Highest Rating Lowest Rating Only Pictures Pictures First Videos Fi…" at bounding box center [249, 115] width 56 height 20
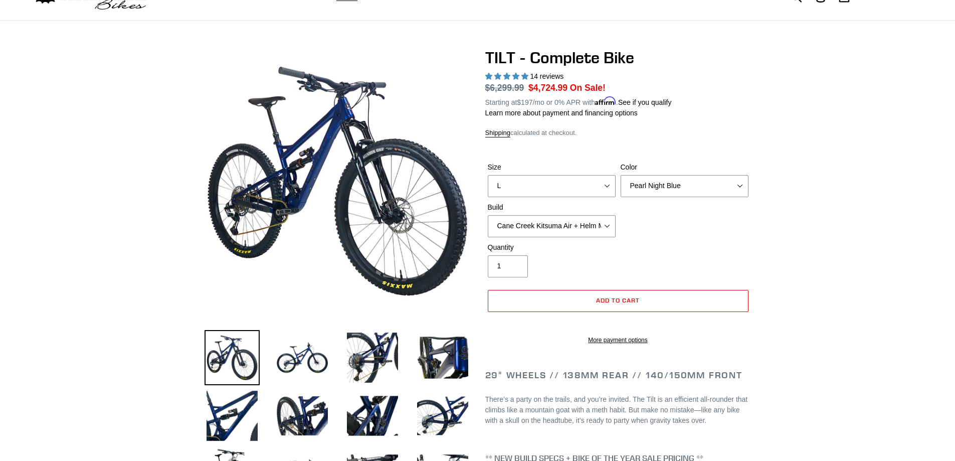
scroll to position [50, 0]
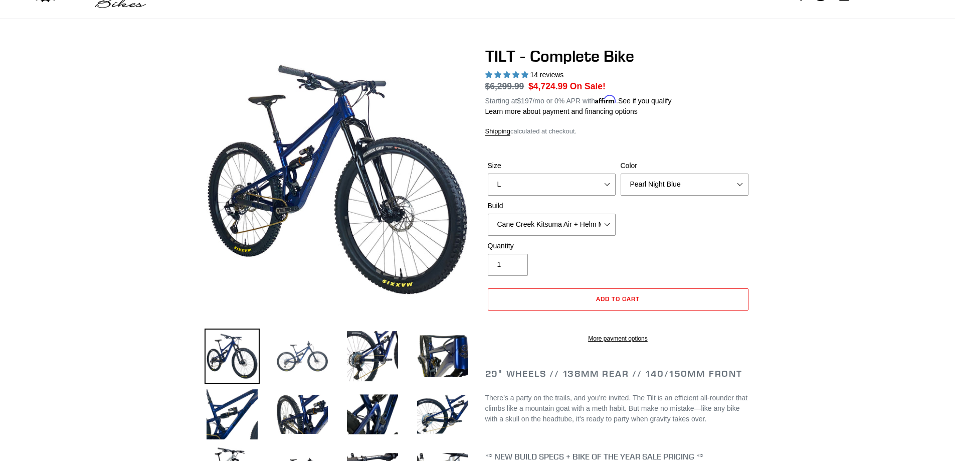
click at [301, 365] on img at bounding box center [302, 355] width 55 height 55
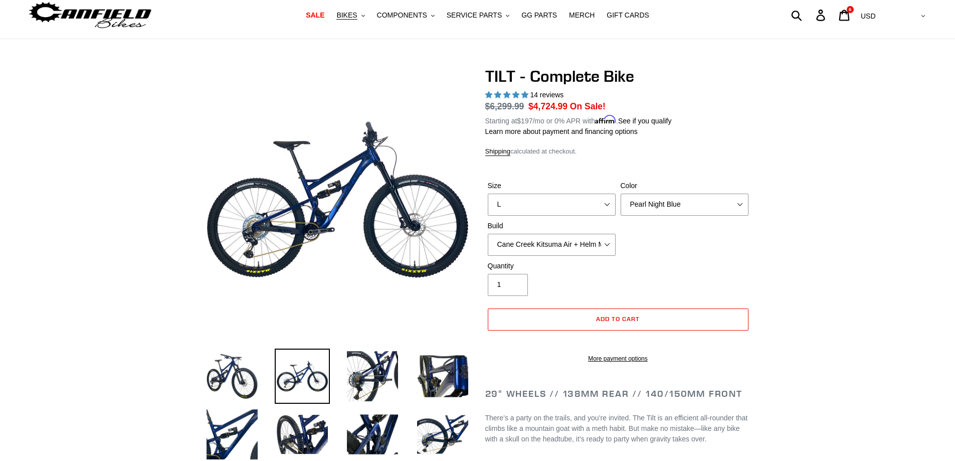
scroll to position [0, 0]
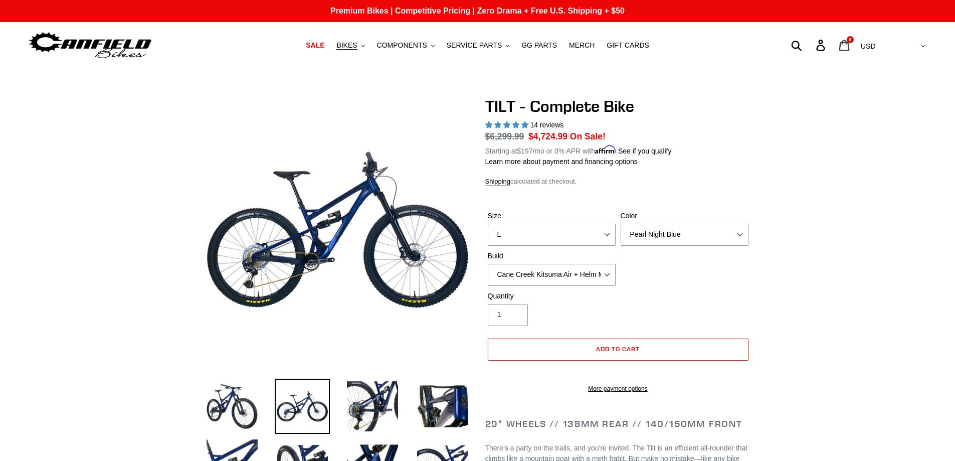
click at [849, 45] on icon at bounding box center [843, 46] width 11 height 12
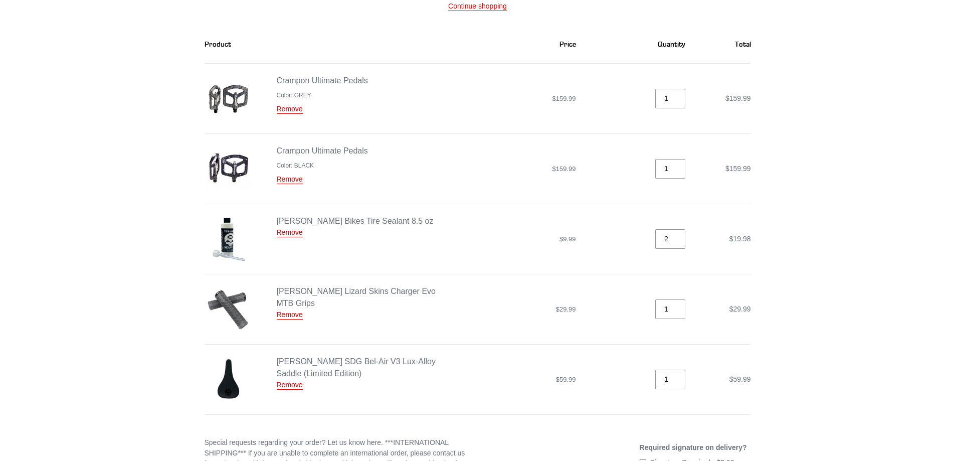
scroll to position [150, 0]
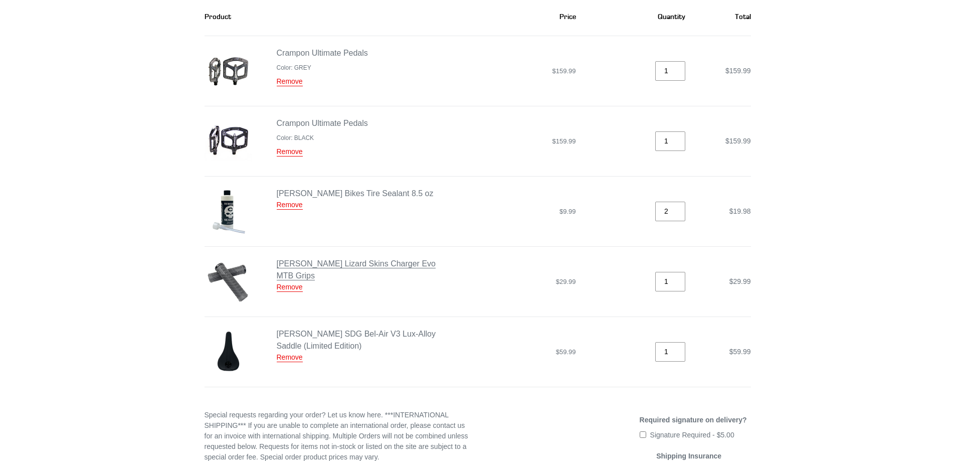
click at [336, 262] on link "[PERSON_NAME] Lizard Skins Charger Evo MTB Grips" at bounding box center [356, 269] width 159 height 21
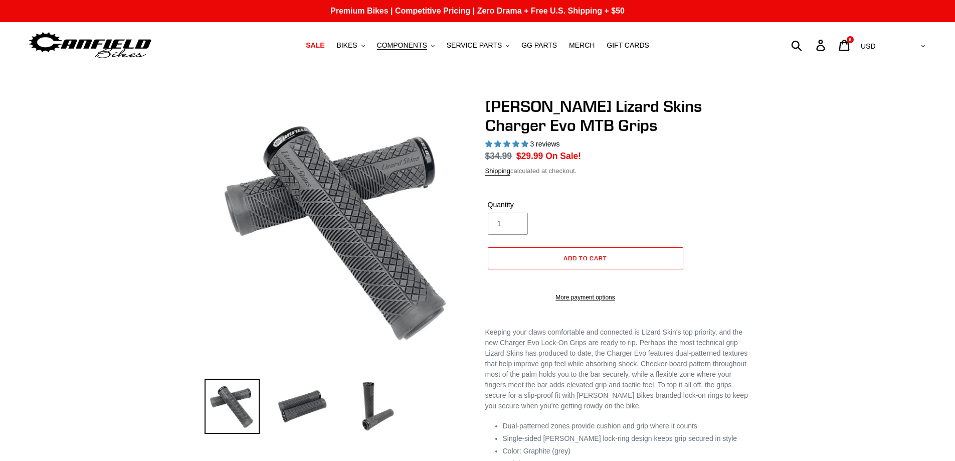
select select "highest-rating"
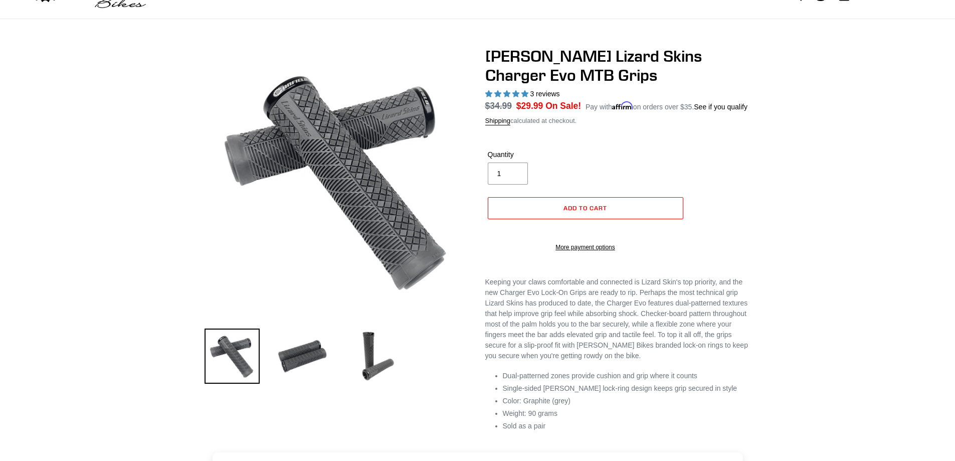
scroll to position [150, 0]
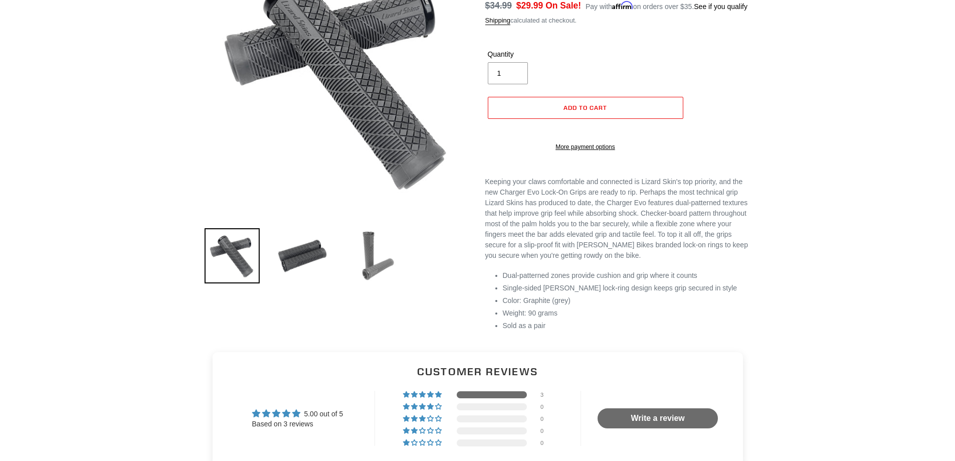
click at [378, 246] on img at bounding box center [372, 255] width 55 height 55
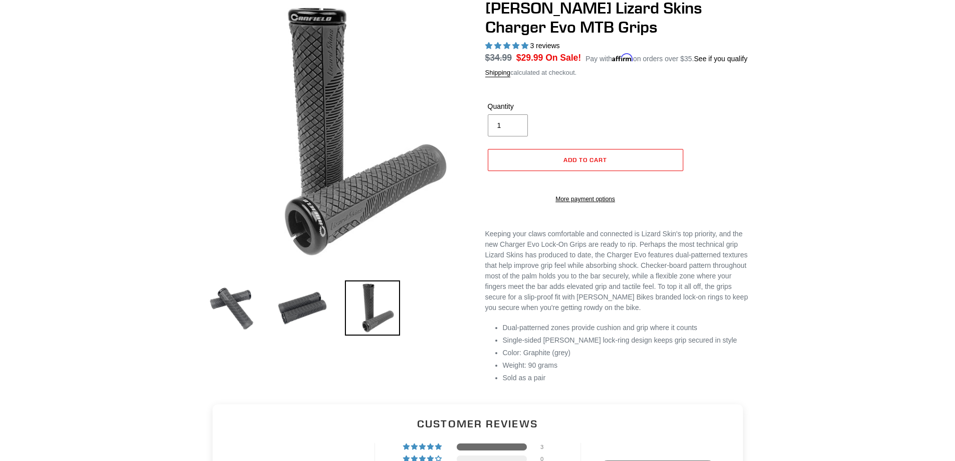
scroll to position [0, 0]
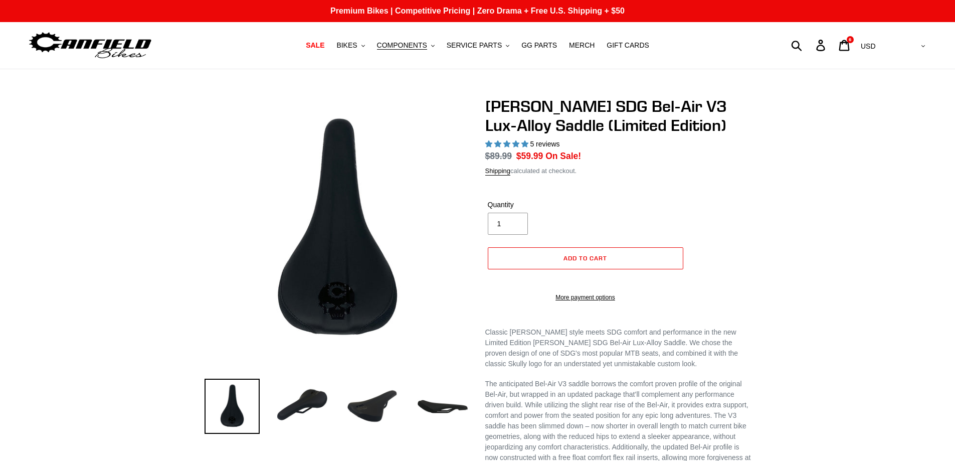
select select "highest-rating"
